Goal: Entertainment & Leisure: Consume media (video, audio)

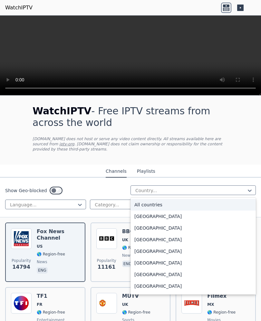
scroll to position [6, 0]
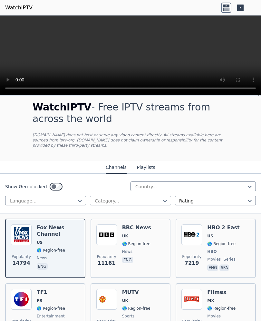
click at [208, 109] on h1 "WatchIPTV - Free IPTV streams from across the world" at bounding box center [131, 112] width 196 height 23
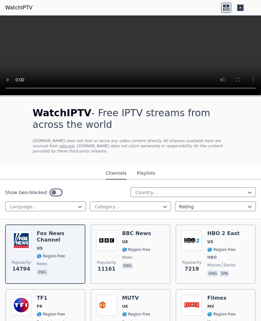
scroll to position [0, 0]
click at [41, 251] on div "[PERSON_NAME] US 🌎 Region-free news eng" at bounding box center [58, 254] width 43 height 48
click at [31, 249] on img at bounding box center [21, 240] width 21 height 21
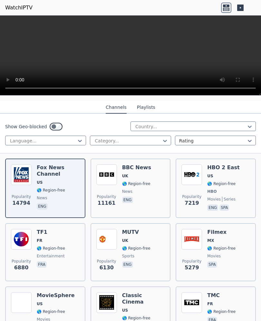
scroll to position [70, 0]
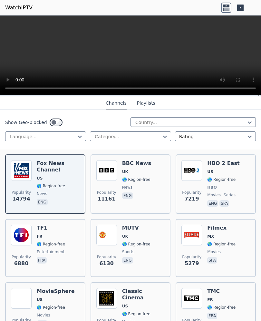
click at [181, 60] on video at bounding box center [130, 55] width 261 height 80
click at [194, 54] on video at bounding box center [130, 55] width 261 height 80
click at [234, 42] on video at bounding box center [130, 55] width 261 height 80
click at [241, 42] on video at bounding box center [130, 55] width 261 height 80
click at [257, 22] on video at bounding box center [130, 55] width 261 height 80
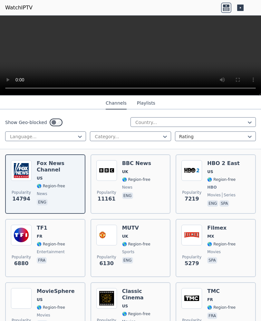
click at [259, 21] on video at bounding box center [130, 55] width 261 height 80
click at [1, 13] on header "WatchIPTV" at bounding box center [130, 7] width 261 height 15
click at [3, 13] on header "WatchIPTV" at bounding box center [130, 7] width 261 height 15
click at [173, 58] on video at bounding box center [130, 55] width 261 height 80
click at [186, 58] on video at bounding box center [130, 55] width 261 height 80
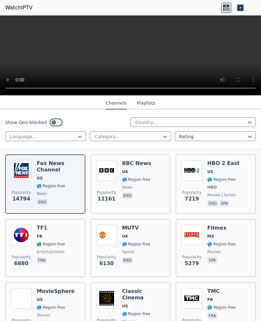
click at [5, 16] on video at bounding box center [130, 55] width 261 height 80
click at [5, 19] on video at bounding box center [130, 55] width 261 height 80
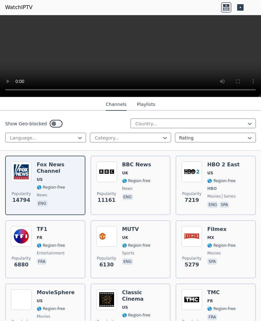
click at [187, 45] on video at bounding box center [130, 56] width 261 height 82
click at [134, 59] on video at bounding box center [130, 56] width 261 height 82
click at [219, 40] on video at bounding box center [130, 56] width 261 height 82
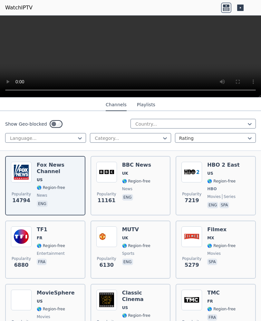
click at [194, 46] on video at bounding box center [130, 56] width 261 height 82
click at [257, 20] on video at bounding box center [130, 56] width 261 height 82
click at [253, 16] on video at bounding box center [130, 56] width 261 height 82
click at [259, 12] on header "WatchIPTV" at bounding box center [130, 7] width 261 height 15
click at [189, 43] on video at bounding box center [130, 56] width 261 height 82
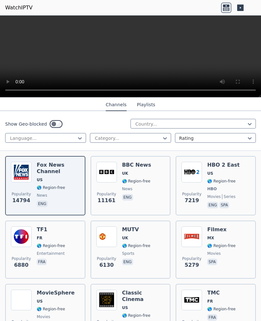
click at [184, 53] on video at bounding box center [130, 56] width 261 height 82
click at [257, 21] on video at bounding box center [130, 56] width 261 height 82
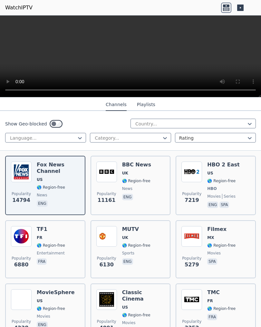
click at [3, 16] on video at bounding box center [130, 56] width 261 height 82
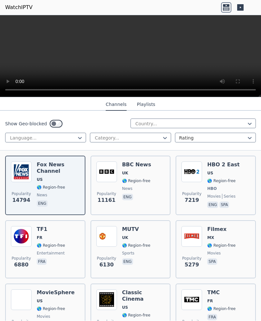
click at [150, 189] on span "news" at bounding box center [136, 188] width 29 height 5
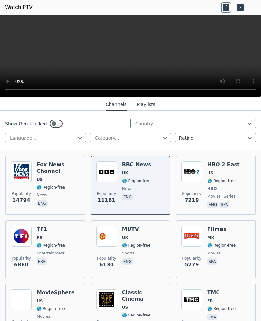
click at [237, 64] on video at bounding box center [130, 56] width 261 height 82
click at [28, 181] on img at bounding box center [21, 172] width 21 height 21
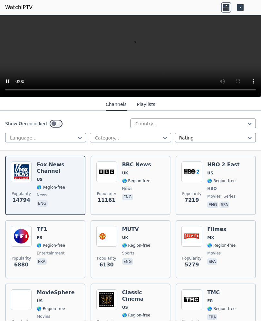
click at [32, 187] on div "Popularity 14794 [PERSON_NAME] US 🌎 Region-free news eng" at bounding box center [45, 186] width 69 height 48
click at [133, 55] on video at bounding box center [130, 56] width 261 height 82
click at [134, 60] on video at bounding box center [130, 56] width 261 height 82
click at [244, 68] on video at bounding box center [130, 56] width 261 height 82
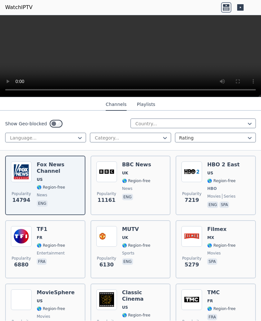
click at [244, 68] on video at bounding box center [130, 56] width 261 height 82
click at [240, 57] on video at bounding box center [130, 56] width 261 height 82
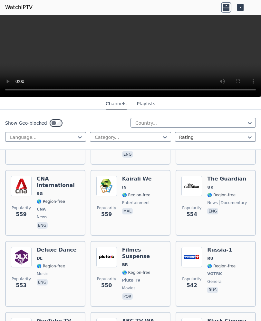
scroll to position [3068, 0]
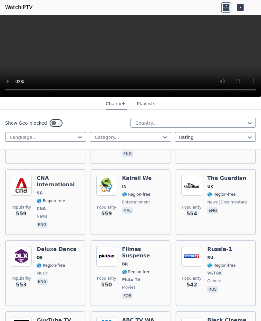
click at [13, 4] on link "WatchIPTV" at bounding box center [18, 8] width 27 height 8
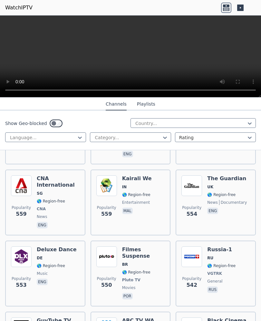
scroll to position [0, 0]
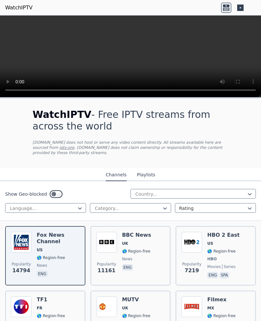
click at [17, 5] on link "WatchIPTV" at bounding box center [18, 8] width 27 height 8
click at [153, 174] on button "Playlists" at bounding box center [146, 175] width 18 height 12
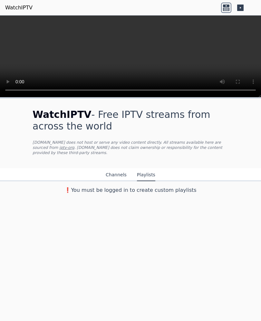
click at [122, 175] on button "Channels" at bounding box center [116, 175] width 21 height 12
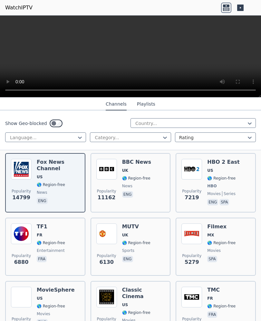
scroll to position [64, 0]
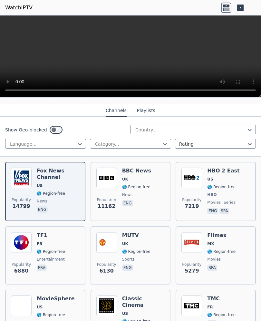
click at [29, 188] on img at bounding box center [21, 178] width 21 height 21
click at [133, 60] on video at bounding box center [130, 56] width 261 height 82
click at [133, 61] on video at bounding box center [130, 56] width 261 height 82
click at [237, 47] on video at bounding box center [130, 56] width 261 height 82
click at [236, 47] on video at bounding box center [130, 56] width 261 height 82
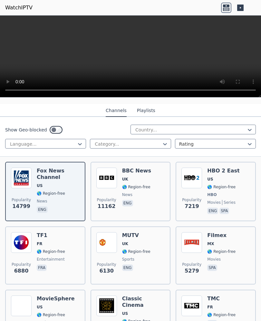
click at [222, 54] on video at bounding box center [130, 56] width 261 height 82
click at [0, 9] on header "WatchIPTV" at bounding box center [130, 7] width 261 height 15
click at [2, 18] on video at bounding box center [130, 56] width 261 height 82
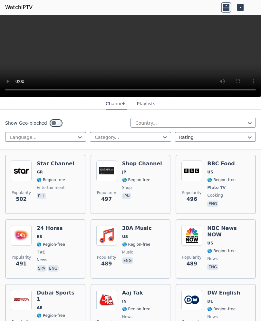
scroll to position [3496, 0]
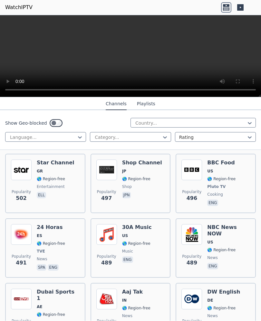
click at [16, 9] on link "WatchIPTV" at bounding box center [18, 8] width 27 height 8
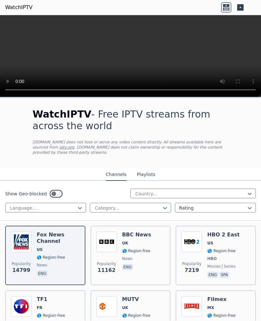
click at [13, 7] on link "WatchIPTV" at bounding box center [18, 8] width 27 height 8
click at [14, 20] on video at bounding box center [130, 56] width 261 height 82
